Goal: Navigation & Orientation: Find specific page/section

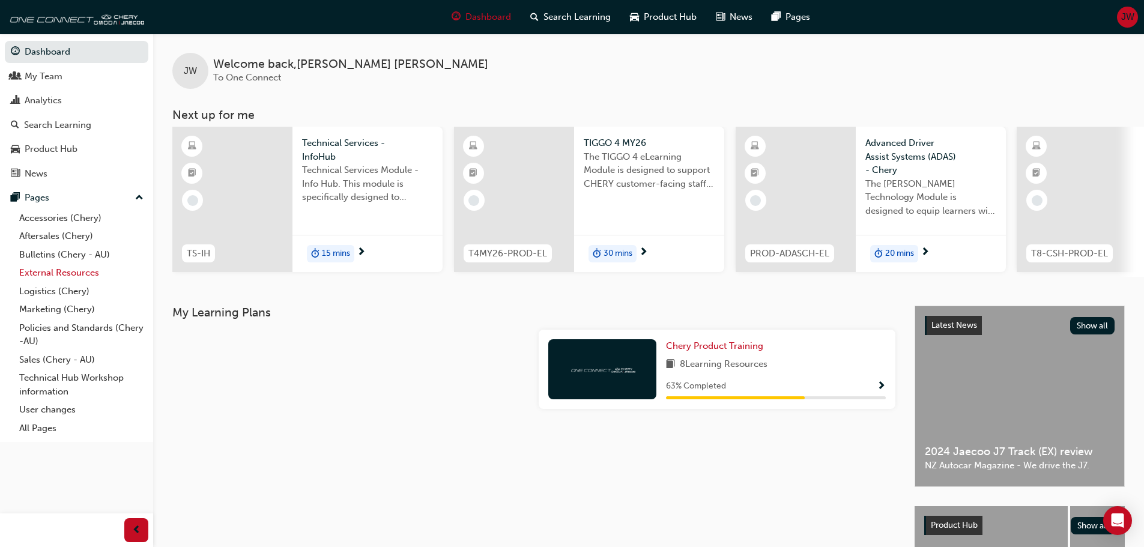
click at [44, 268] on link "External Resources" at bounding box center [81, 273] width 134 height 19
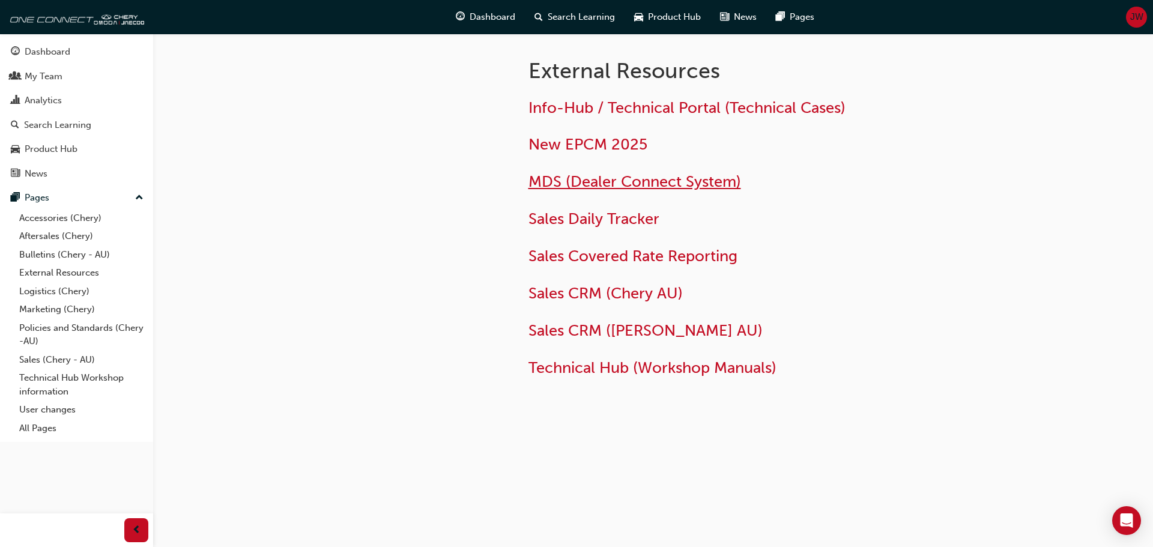
click at [584, 176] on span "MDS (Dealer Connect System)" at bounding box center [634, 181] width 213 height 19
